Goal: Information Seeking & Learning: Learn about a topic

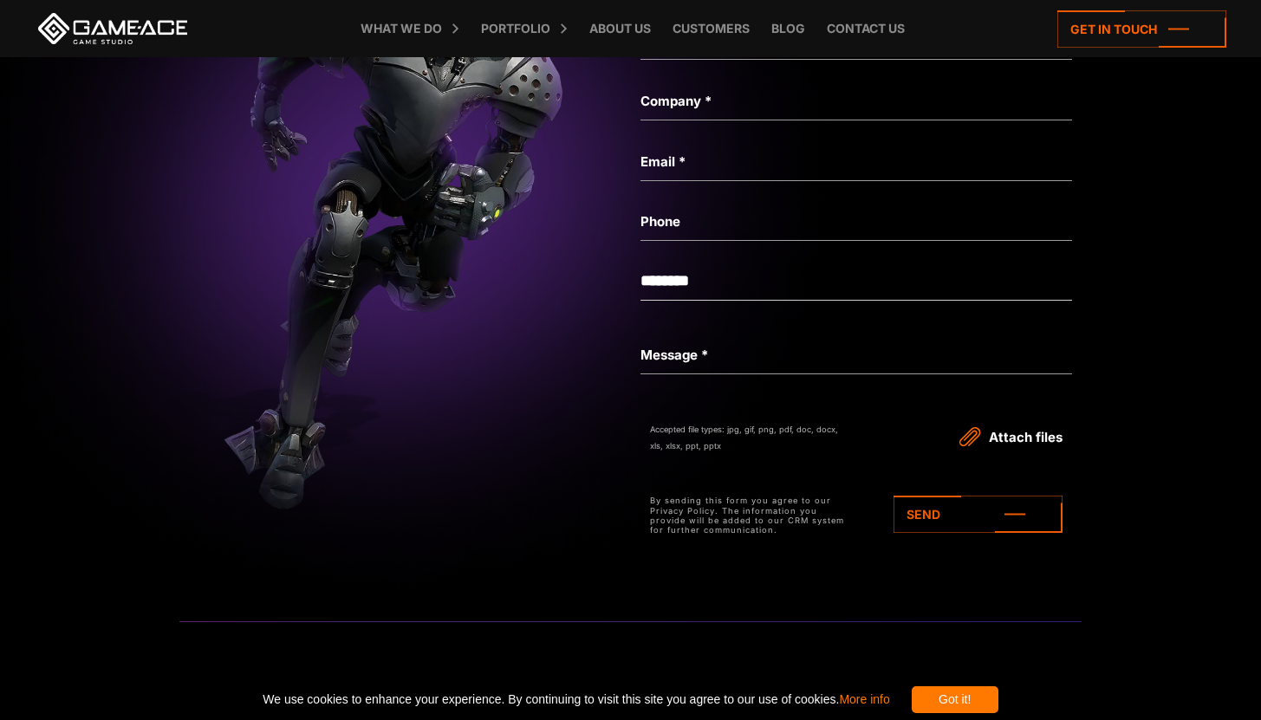
scroll to position [7299, 0]
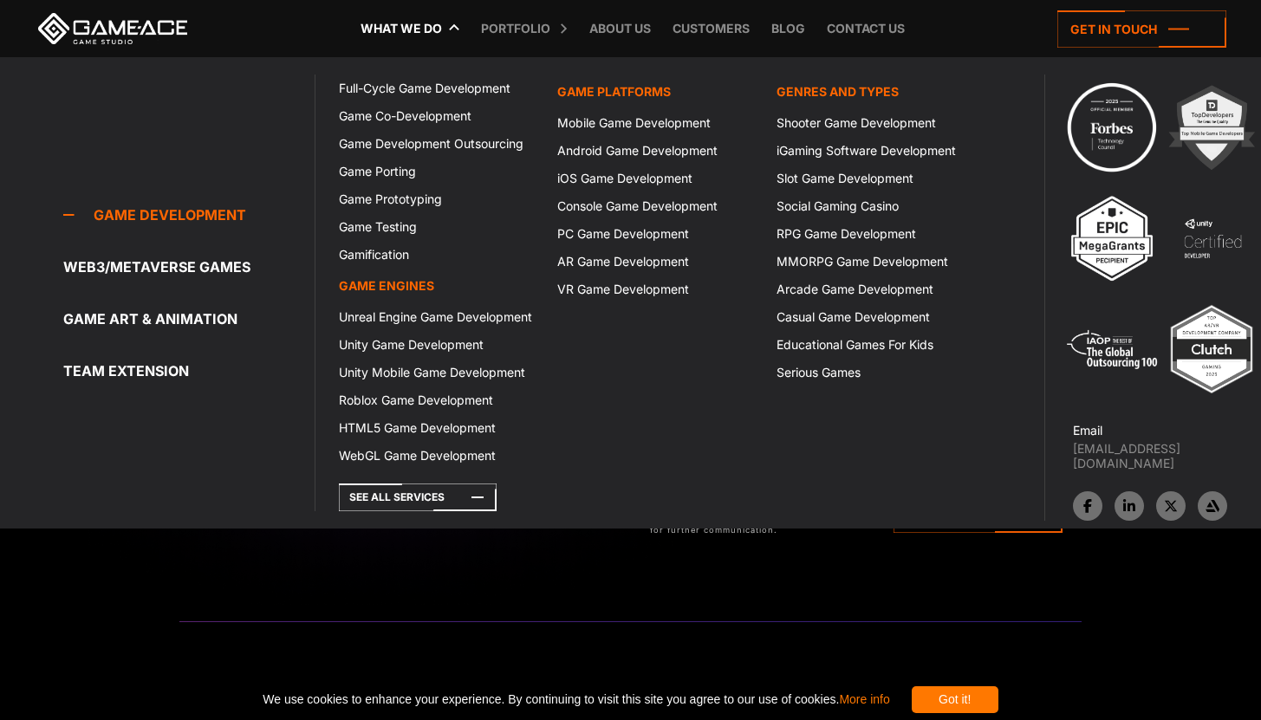
click at [417, 22] on link "What we do" at bounding box center [401, 28] width 99 height 57
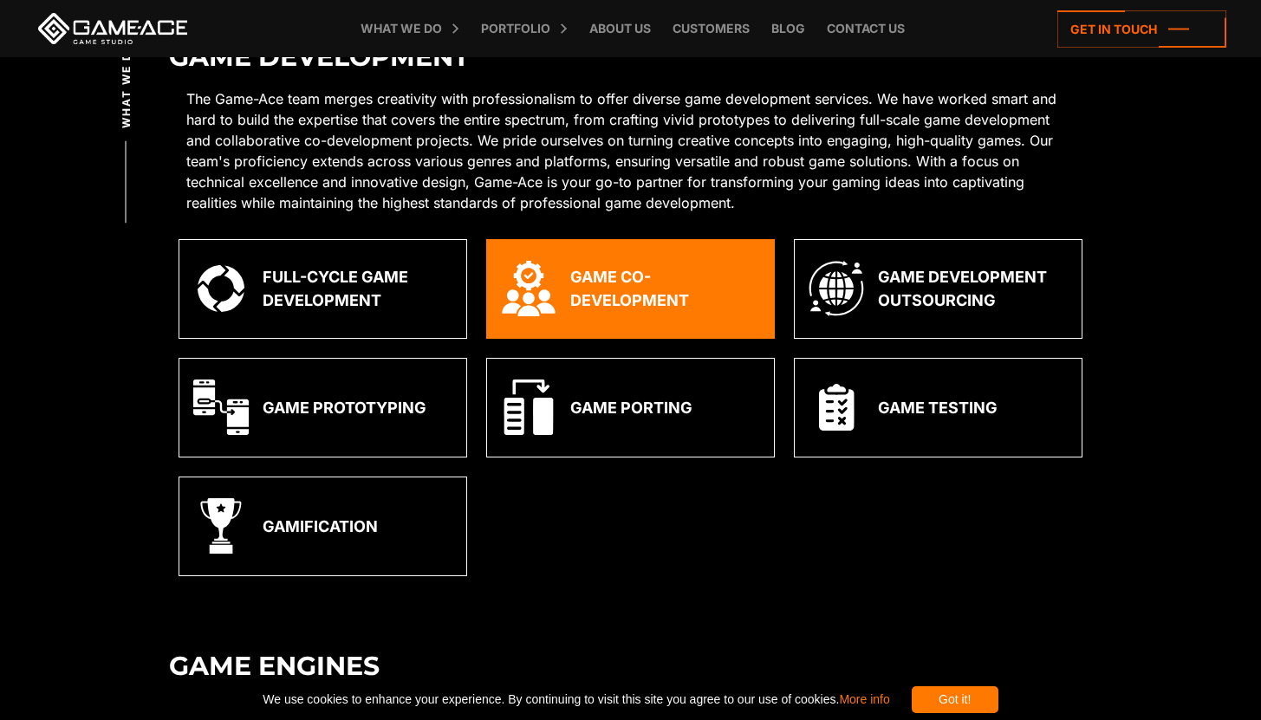
scroll to position [401, 0]
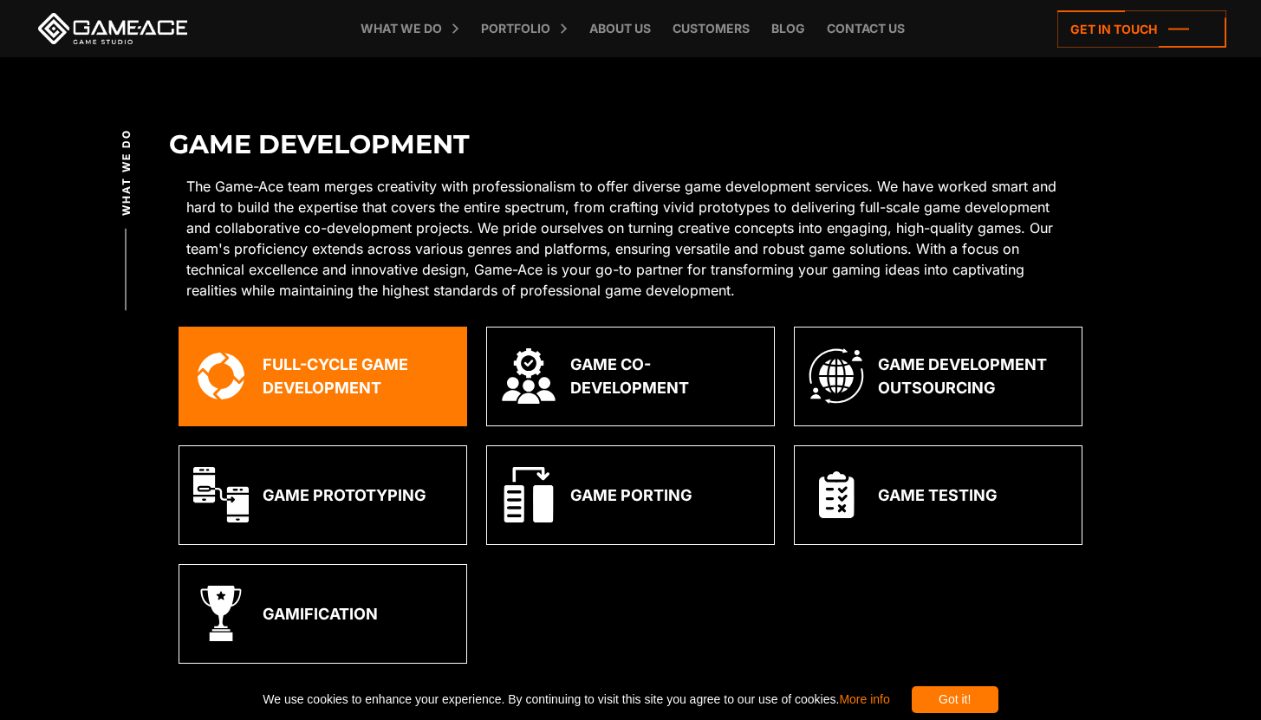
click at [376, 375] on div "Full-Cycle Game Development" at bounding box center [358, 376] width 190 height 47
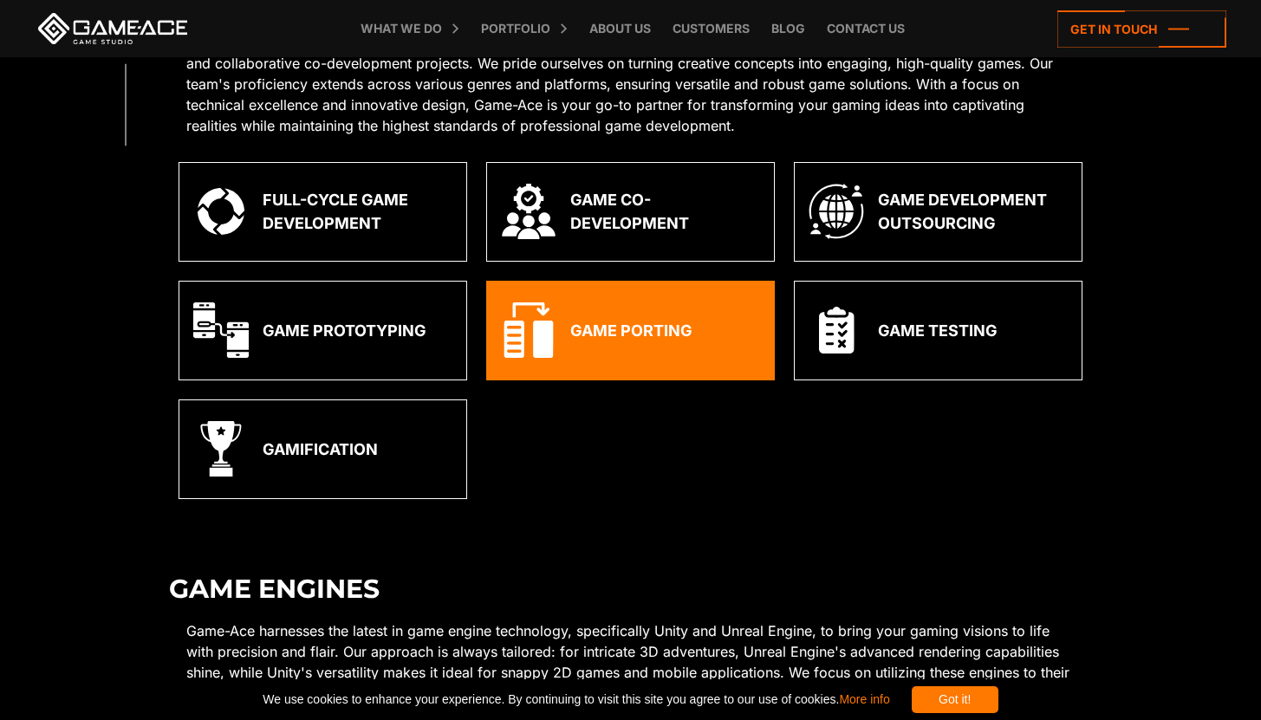
scroll to position [640, 0]
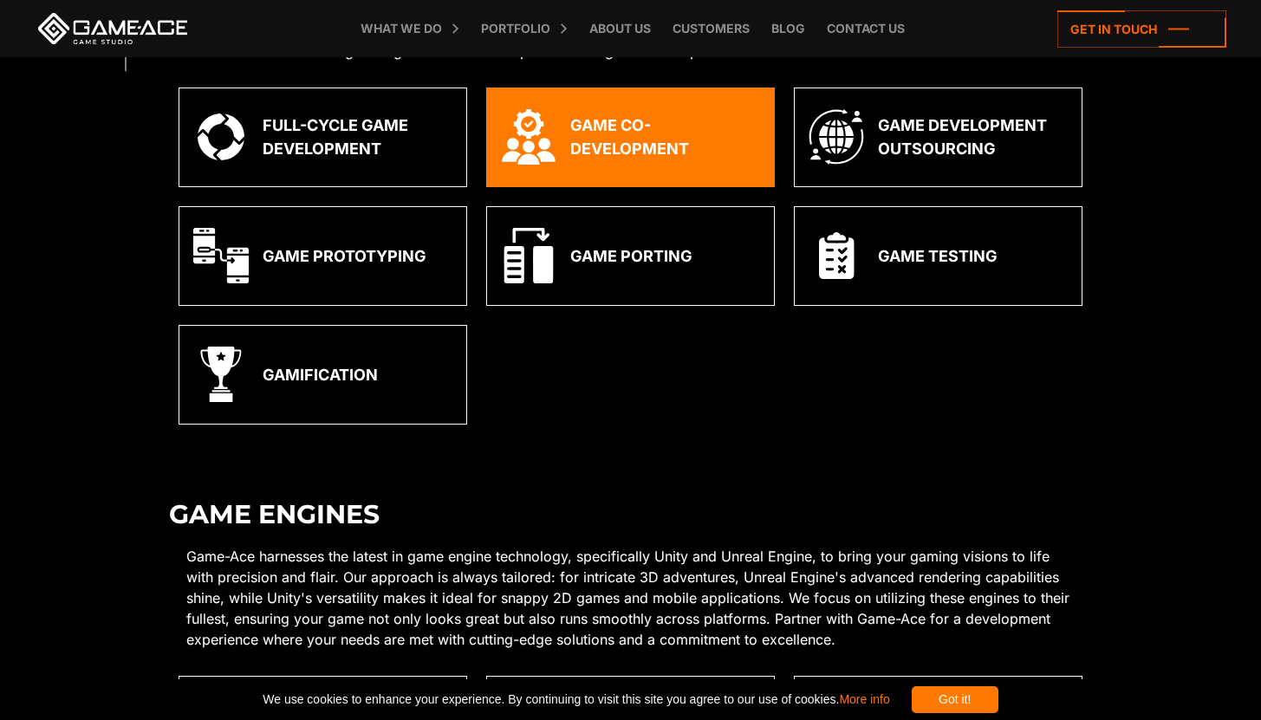
click at [568, 109] on div "Game Co-Development" at bounding box center [630, 138] width 289 height 100
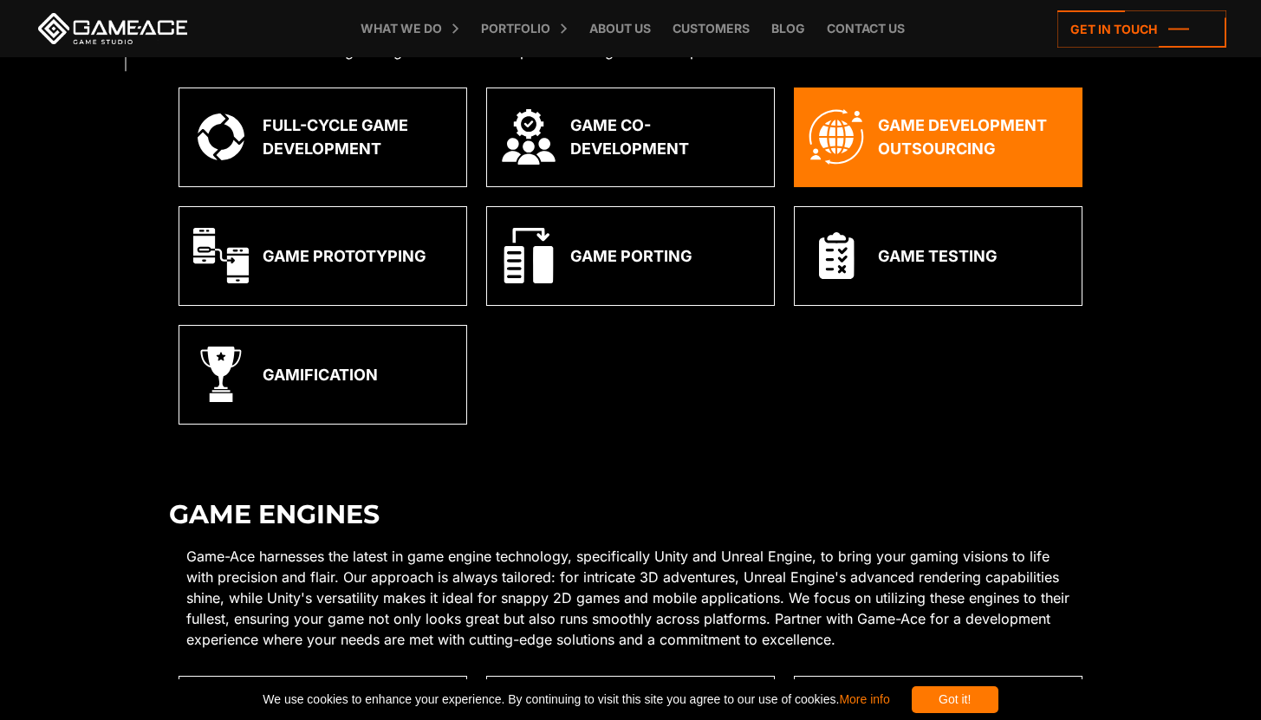
click at [845, 139] on img at bounding box center [835, 136] width 55 height 55
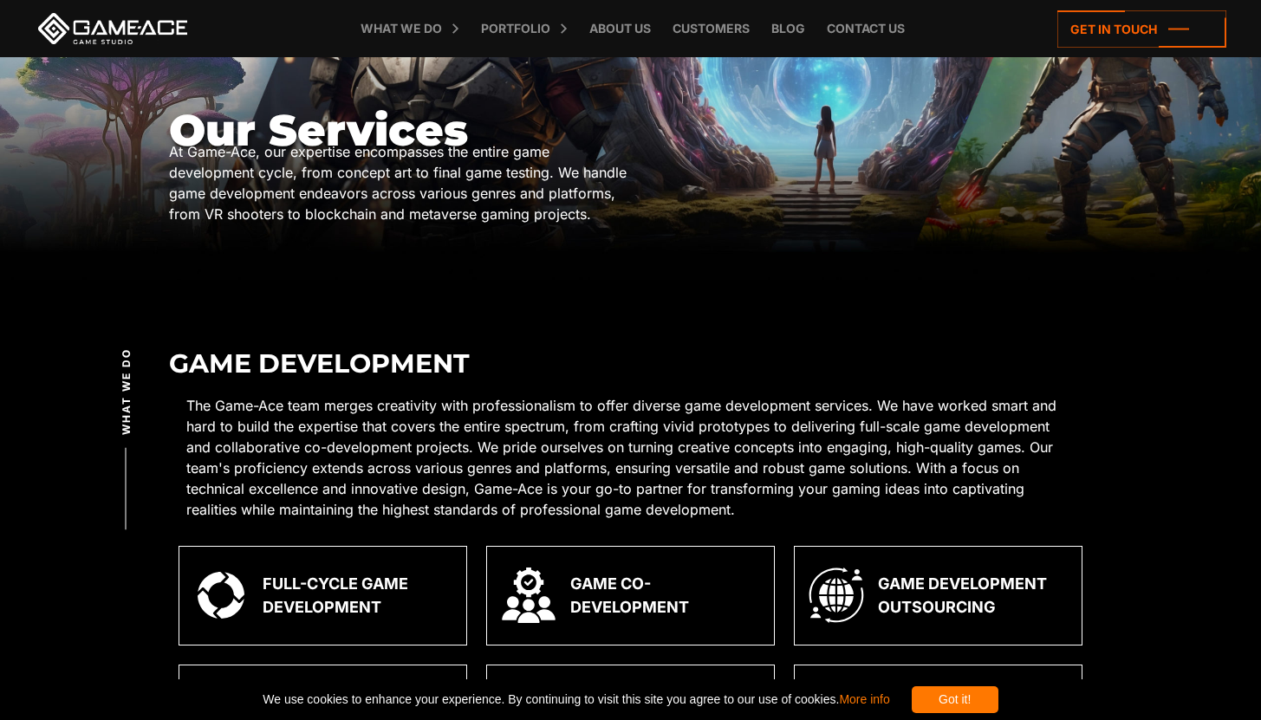
scroll to position [347, 0]
